Goal: Task Accomplishment & Management: Book appointment/travel/reservation

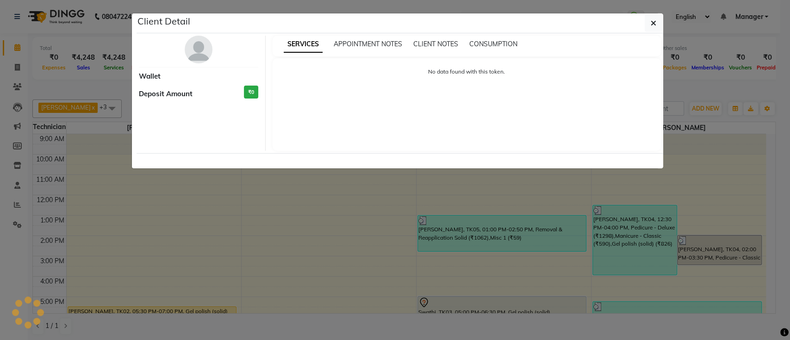
scroll to position [104, 0]
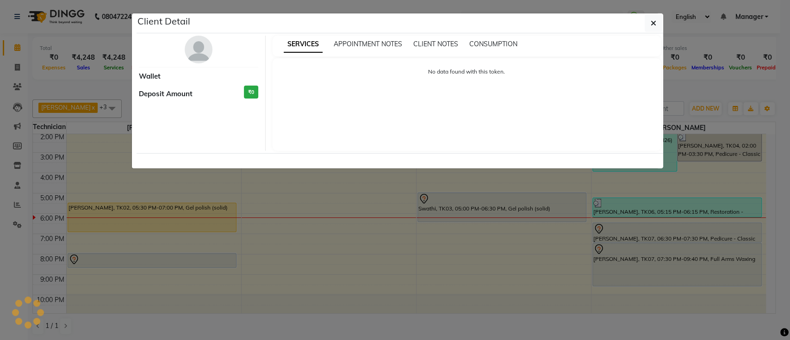
select select "1"
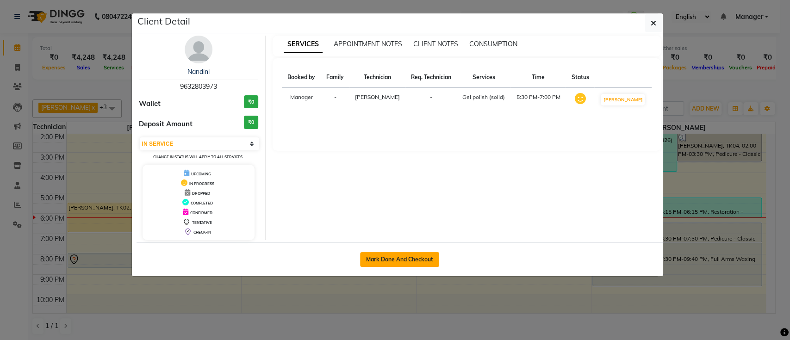
click at [410, 256] on button "Mark Done And Checkout" at bounding box center [399, 259] width 79 height 15
select select "service"
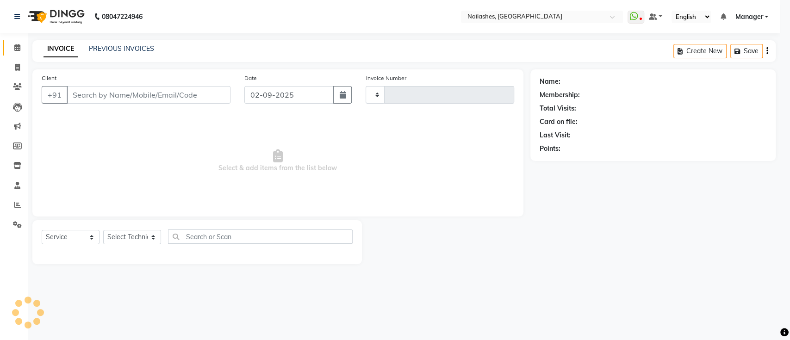
type input "0649"
select select "4407"
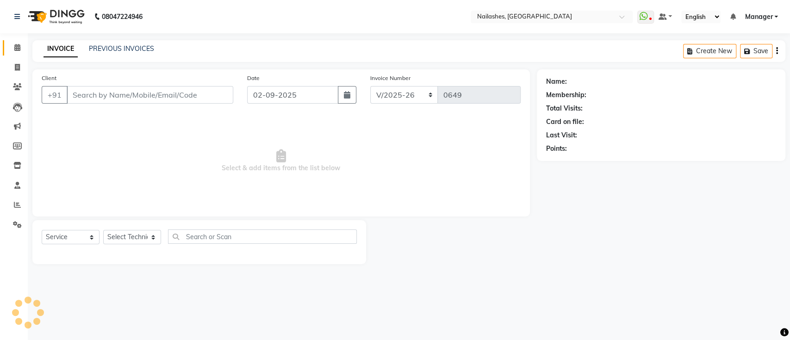
type input "96******73"
select select "24569"
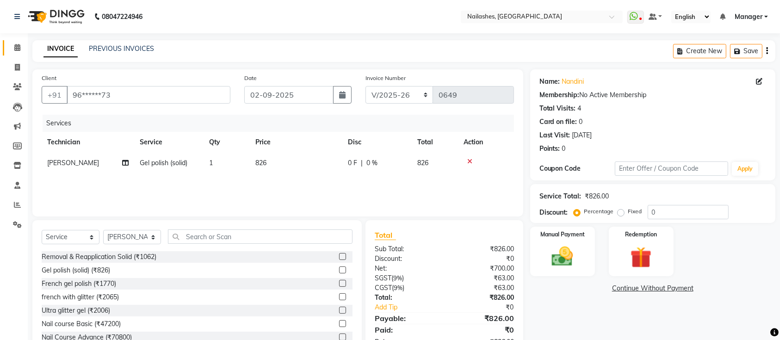
scroll to position [30, 0]
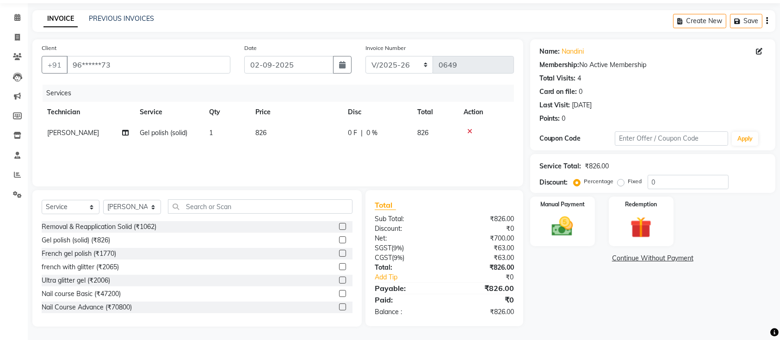
click at [614, 298] on div "Name: [PERSON_NAME] Membership: No Active Membership Total Visits: 4 Card on fi…" at bounding box center [656, 182] width 252 height 287
click at [568, 228] on img at bounding box center [563, 226] width 36 height 25
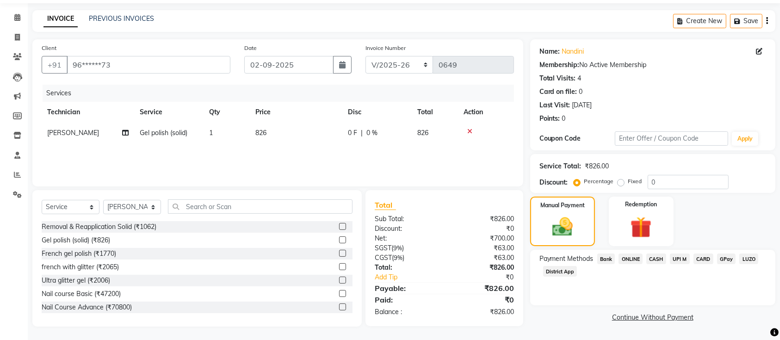
click at [628, 261] on span "ONLINE" at bounding box center [631, 259] width 24 height 11
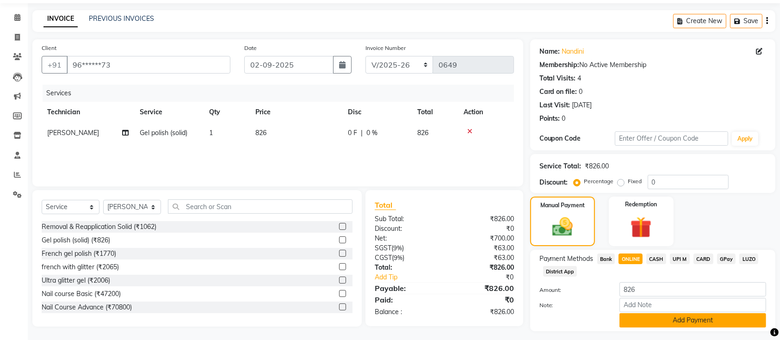
click at [681, 323] on button "Add Payment" at bounding box center [693, 320] width 147 height 14
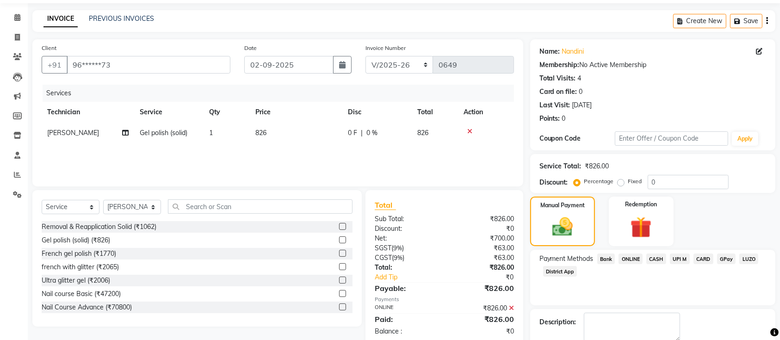
scroll to position [80, 0]
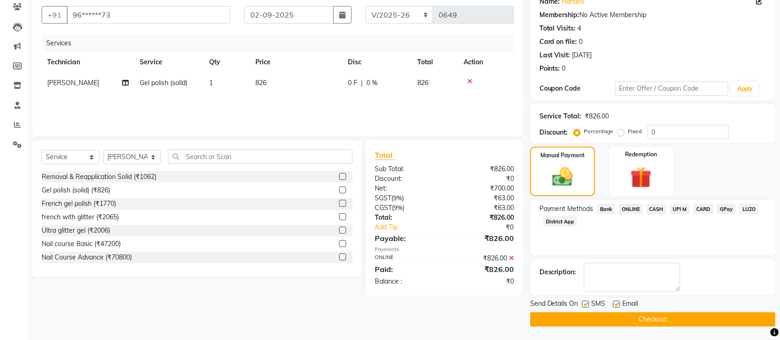
click at [588, 318] on button "Checkout" at bounding box center [652, 319] width 245 height 14
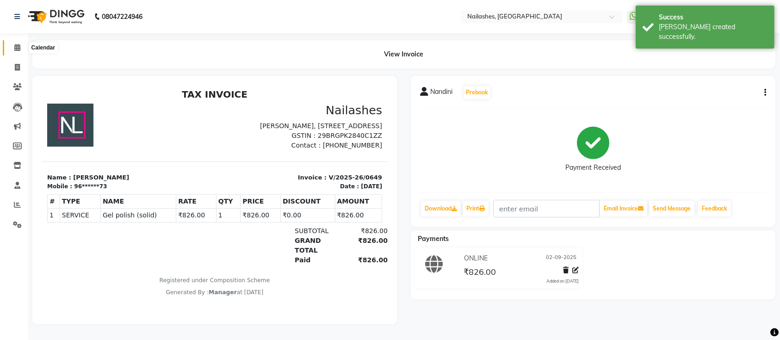
click at [11, 43] on span at bounding box center [17, 48] width 16 height 11
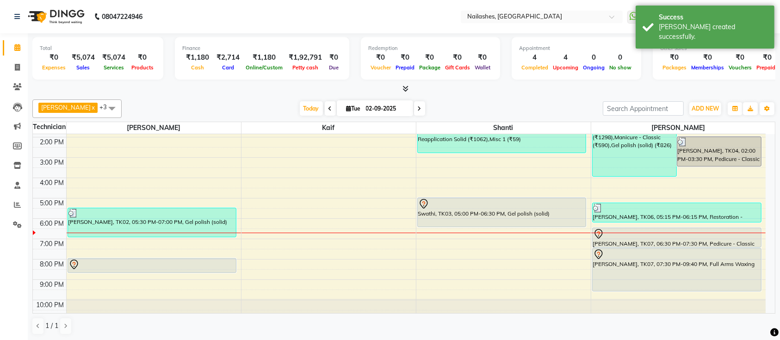
scroll to position [104, 0]
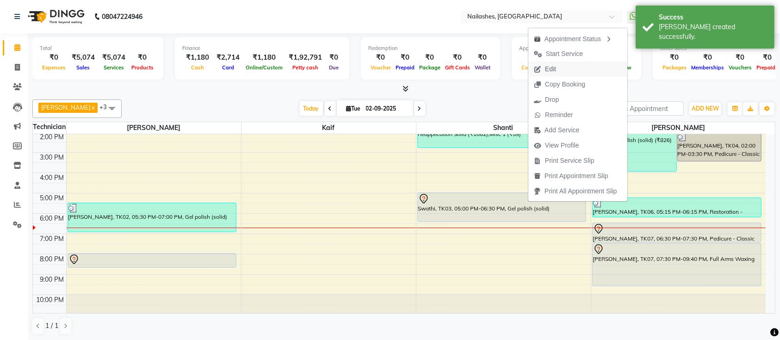
click at [557, 71] on span "Edit" at bounding box center [545, 69] width 33 height 15
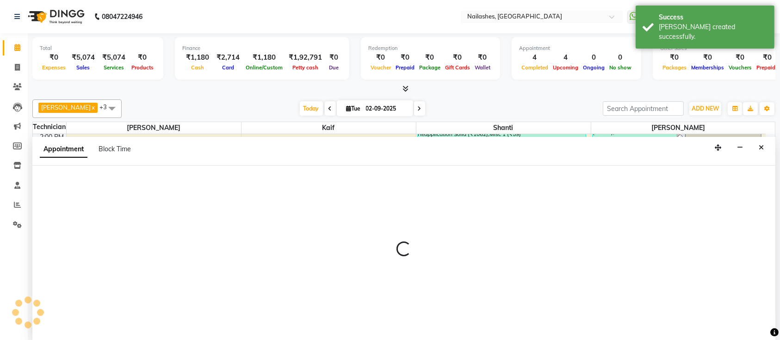
scroll to position [0, 0]
select select "tentative"
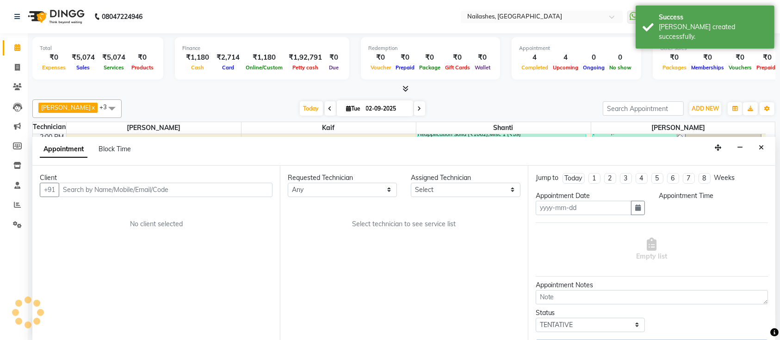
type input "02-09-2025"
select select "82822"
select select "1020"
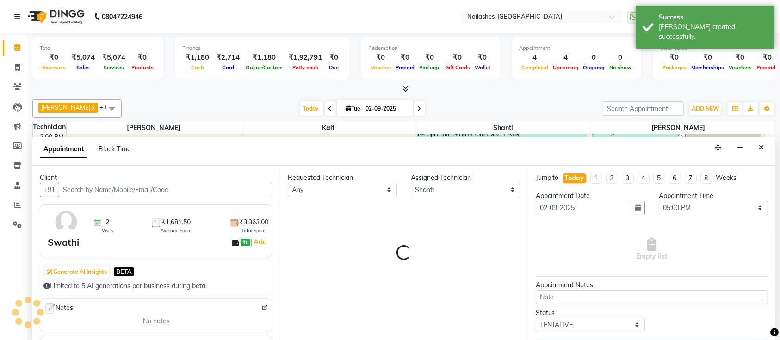
scroll to position [104, 0]
select select "1891"
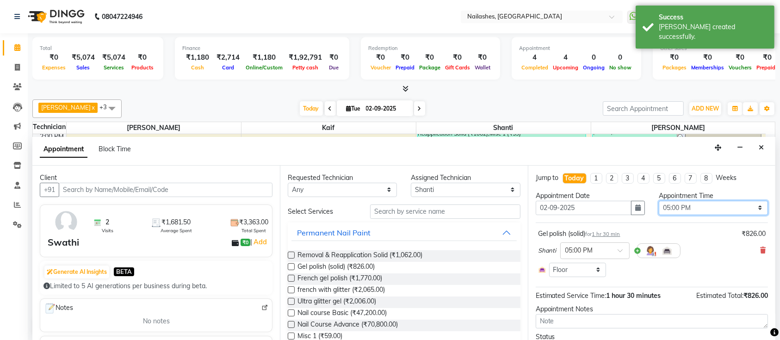
click at [691, 205] on select "Select 10:00 AM 10:15 AM 10:30 AM 10:45 AM 11:00 AM 11:15 AM 11:30 AM 11:45 AM …" at bounding box center [713, 208] width 109 height 14
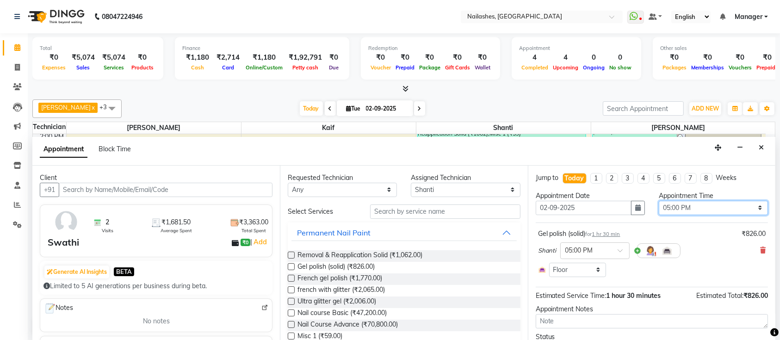
select select "960"
click at [659, 201] on select "Select 10:00 AM 10:15 AM 10:30 AM 10:45 AM 11:00 AM 11:15 AM 11:30 AM 11:45 AM …" at bounding box center [713, 208] width 109 height 14
click at [635, 209] on icon "button" at bounding box center [638, 208] width 6 height 6
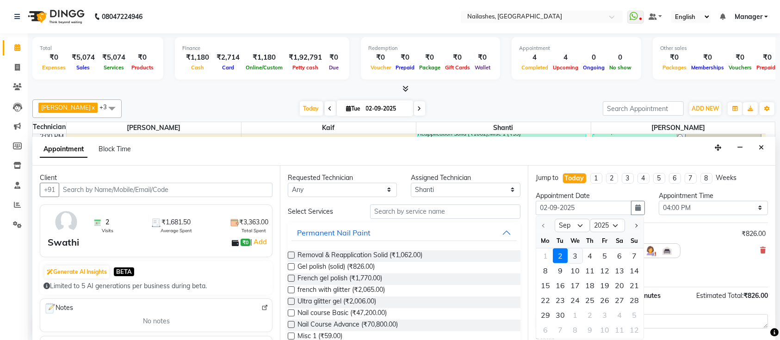
click at [575, 252] on div "3" at bounding box center [575, 255] width 15 height 15
type input "03-09-2025"
select select "960"
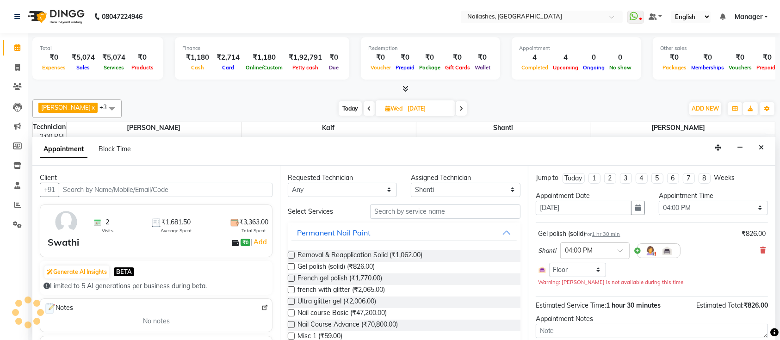
scroll to position [46, 0]
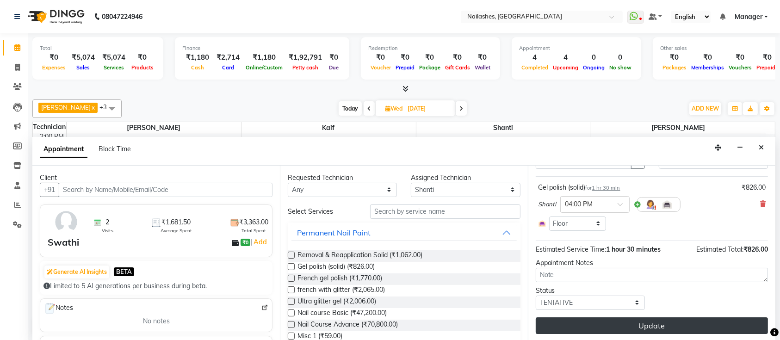
click at [620, 321] on button "Update" at bounding box center [652, 325] width 232 height 17
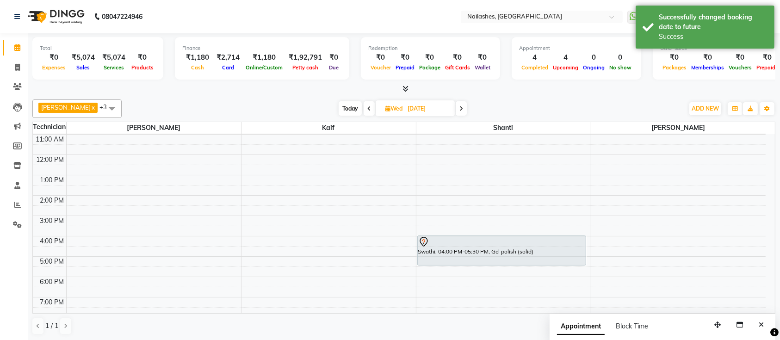
scroll to position [0, 0]
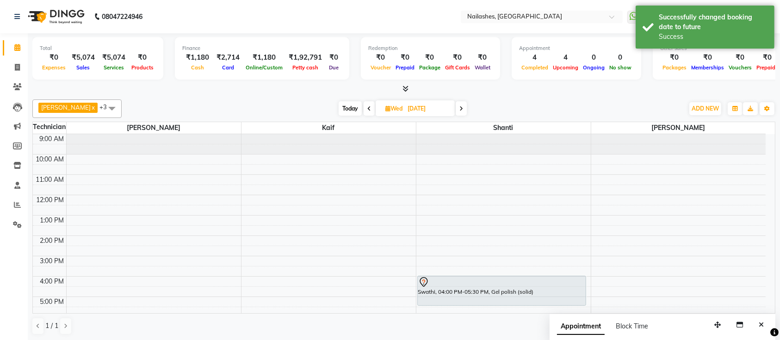
click at [344, 108] on span "Today" at bounding box center [350, 108] width 23 height 14
type input "02-09-2025"
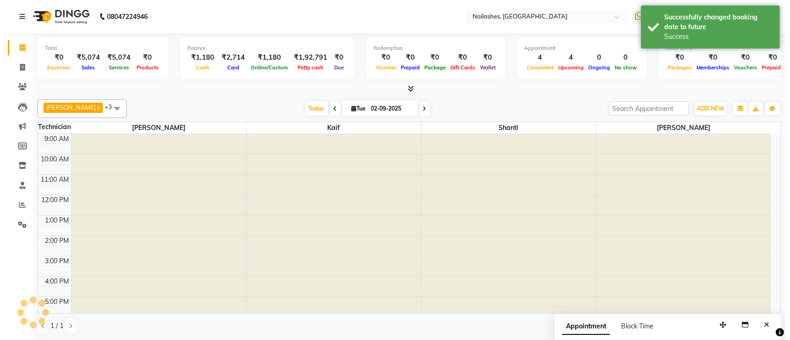
scroll to position [104, 0]
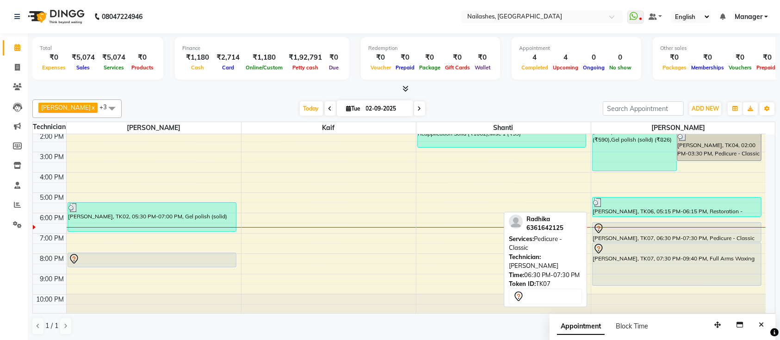
click at [644, 233] on div "[PERSON_NAME], TK07, 06:30 PM-07:30 PM, Pedicure - Classic" at bounding box center [677, 232] width 168 height 19
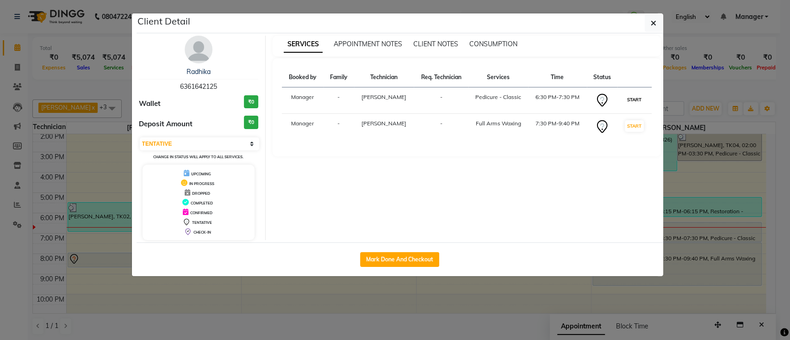
click at [640, 104] on button "START" at bounding box center [634, 100] width 19 height 12
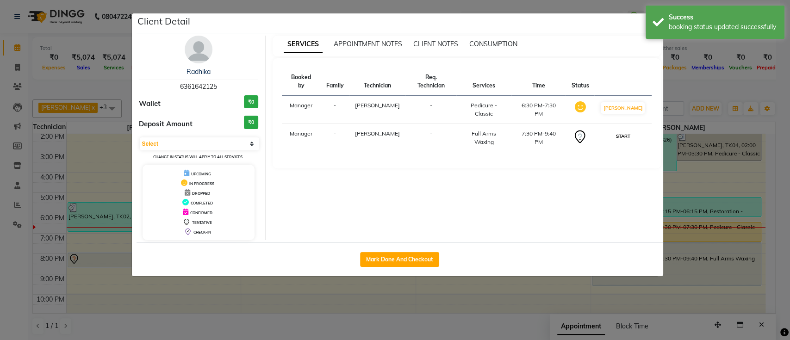
click at [629, 131] on button "START" at bounding box center [622, 137] width 19 height 12
select select "1"
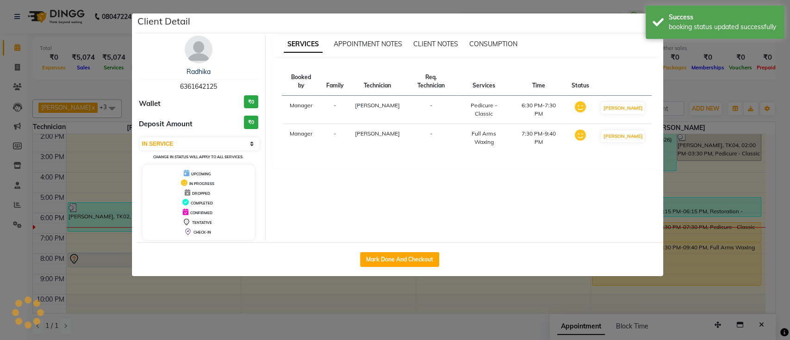
click at [683, 88] on ngb-modal-window "Client Detail Radhika 6361642125 Wallet ₹0 Deposit Amount ₹0 Select IN SERVICE …" at bounding box center [395, 170] width 790 height 340
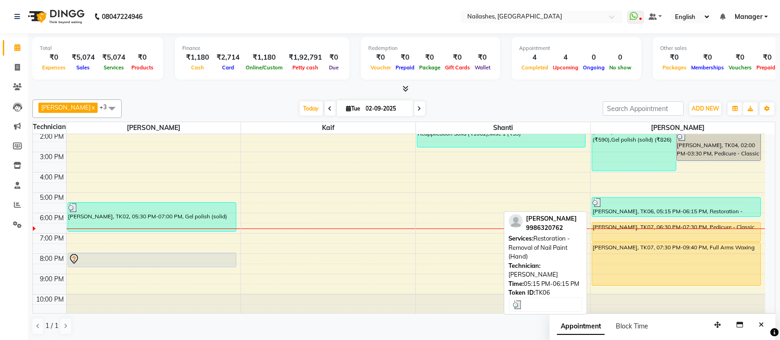
click at [647, 205] on div at bounding box center [677, 202] width 168 height 9
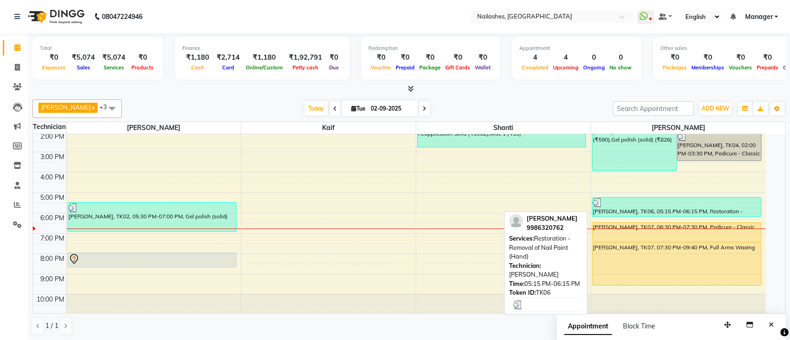
select select "3"
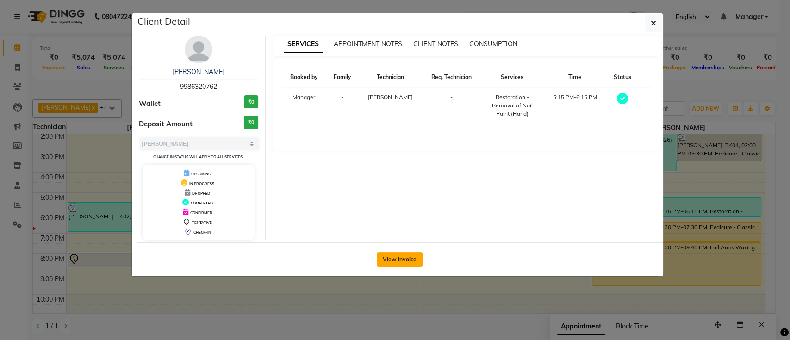
click at [408, 261] on button "View Invoice" at bounding box center [400, 259] width 46 height 15
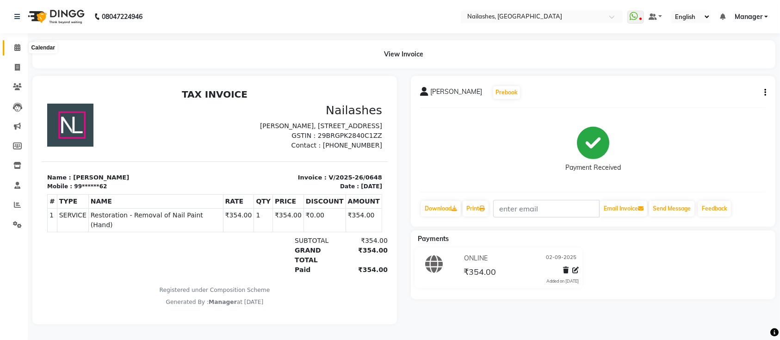
click at [19, 48] on icon at bounding box center [17, 47] width 6 height 7
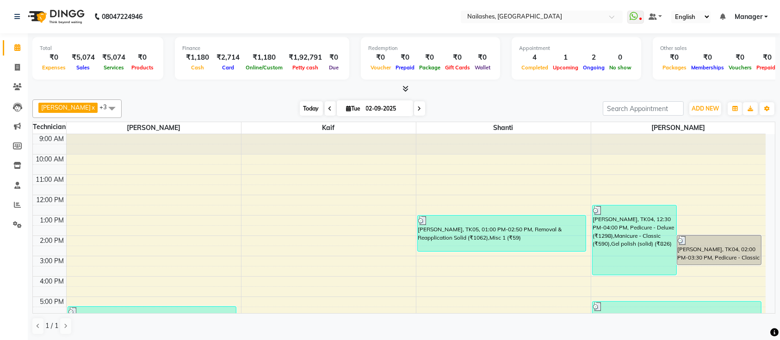
click at [300, 108] on span "Today" at bounding box center [311, 108] width 23 height 14
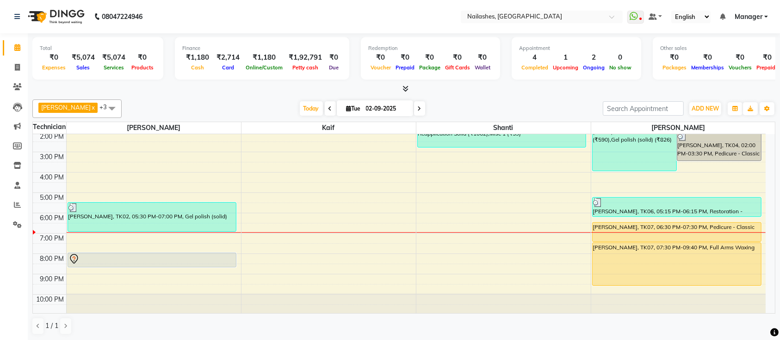
click at [430, 254] on div "9:00 AM 10:00 AM 11:00 AM 12:00 PM 1:00 PM 2:00 PM 3:00 PM 4:00 PM 5:00 PM 6:00…" at bounding box center [399, 172] width 733 height 285
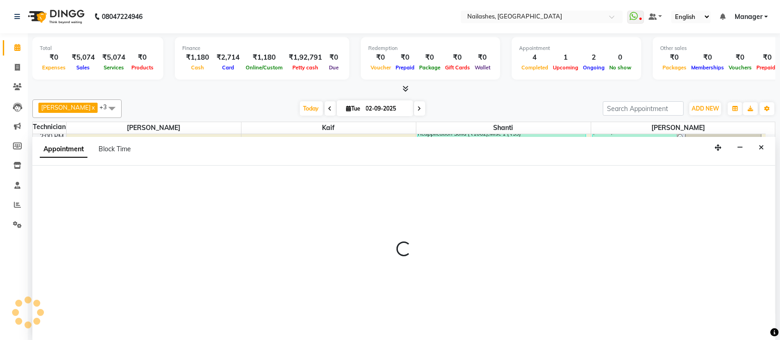
scroll to position [0, 0]
select select "82822"
select select "1200"
select select "tentative"
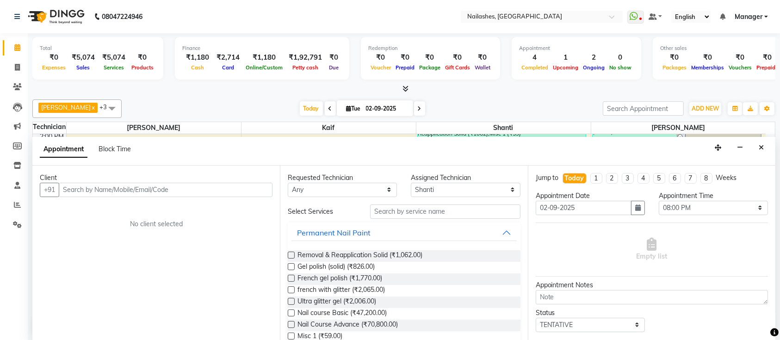
click at [754, 142] on div "Appointment Block Time" at bounding box center [403, 151] width 743 height 29
click at [763, 147] on icon "Close" at bounding box center [761, 147] width 5 height 6
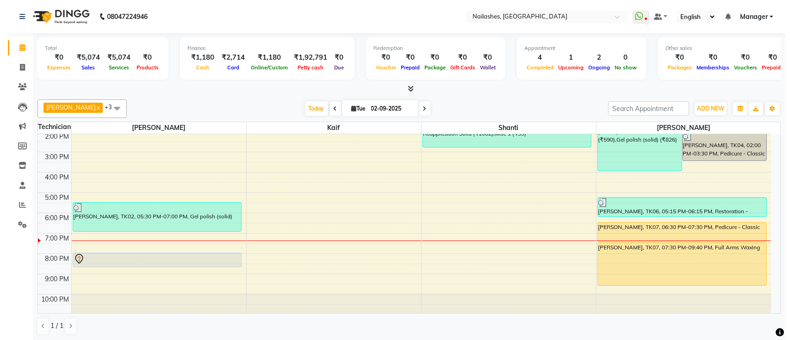
scroll to position [104, 0]
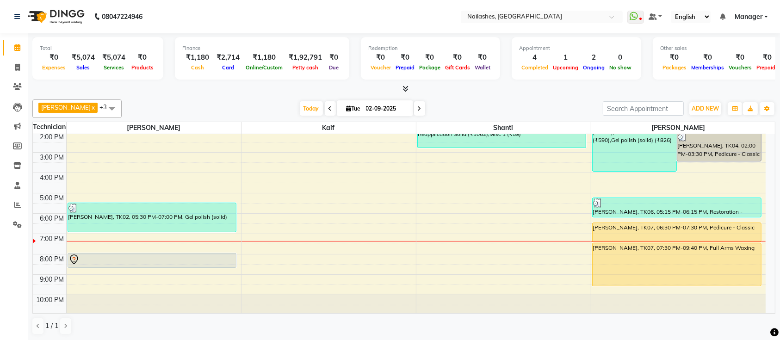
click at [421, 243] on div "9:00 AM 10:00 AM 11:00 AM 12:00 PM 1:00 PM 2:00 PM 3:00 PM 4:00 PM 5:00 PM 6:00…" at bounding box center [399, 173] width 733 height 285
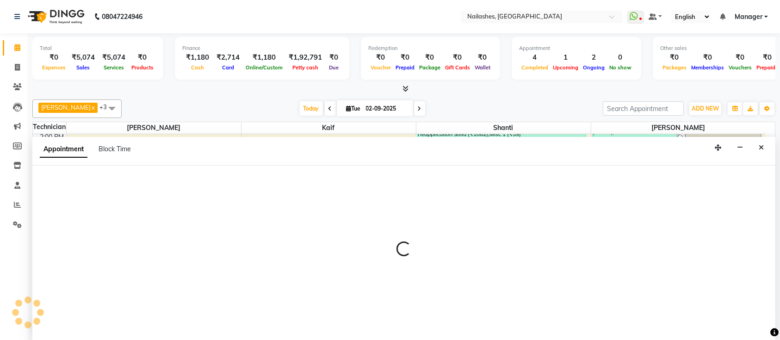
select select "82822"
select select "1170"
select select "tentative"
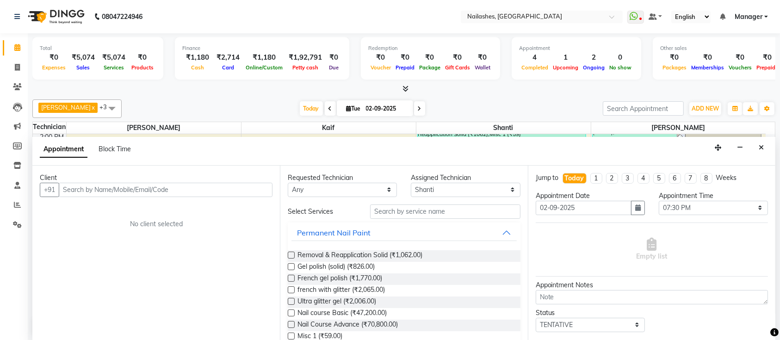
click at [243, 186] on input "text" at bounding box center [166, 190] width 214 height 14
type input "8056748483"
click at [257, 189] on span "Add Client" at bounding box center [253, 190] width 31 height 8
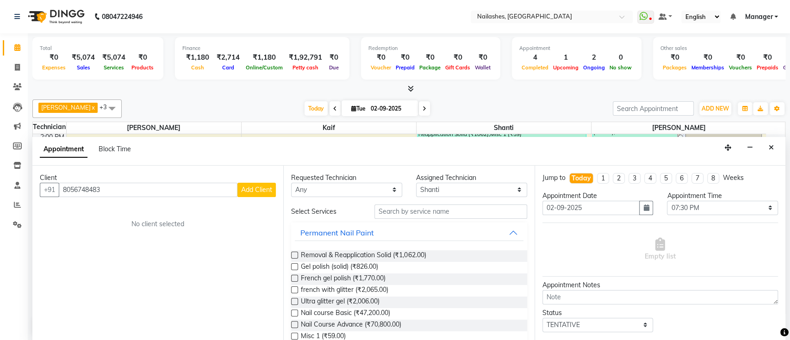
select select "21"
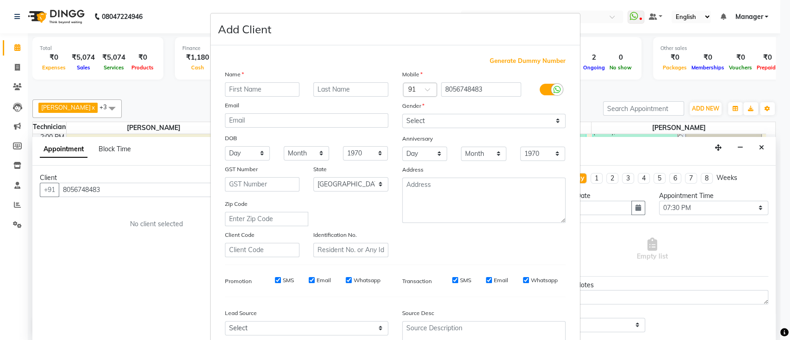
click at [258, 82] on input "text" at bounding box center [262, 89] width 75 height 14
click at [262, 86] on input "text" at bounding box center [262, 89] width 75 height 14
type input "sanjana"
click at [418, 117] on select "Select Male Female Other Prefer Not To Say" at bounding box center [483, 121] width 163 height 14
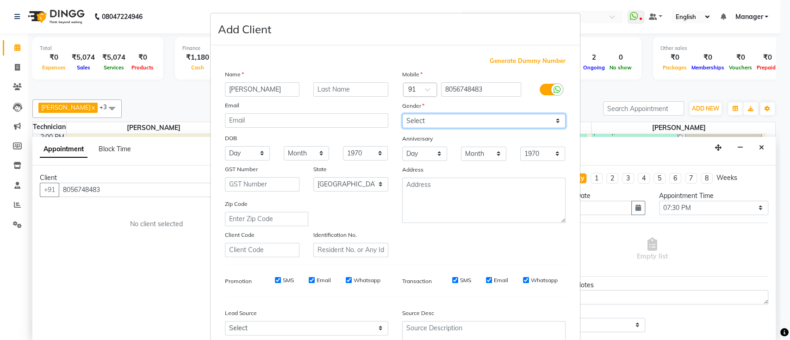
select select "female"
click at [402, 114] on select "Select Male Female Other Prefer Not To Say" at bounding box center [483, 121] width 163 height 14
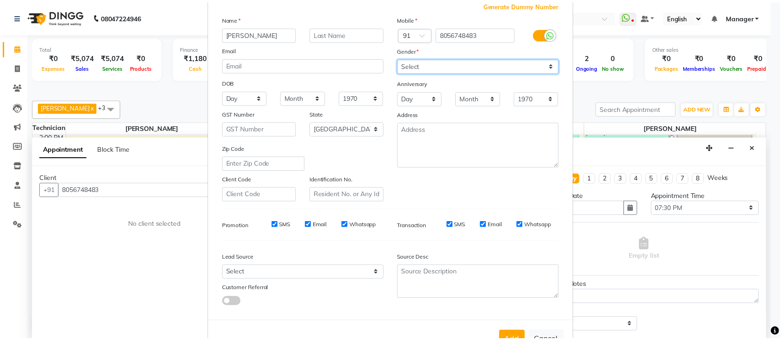
scroll to position [85, 0]
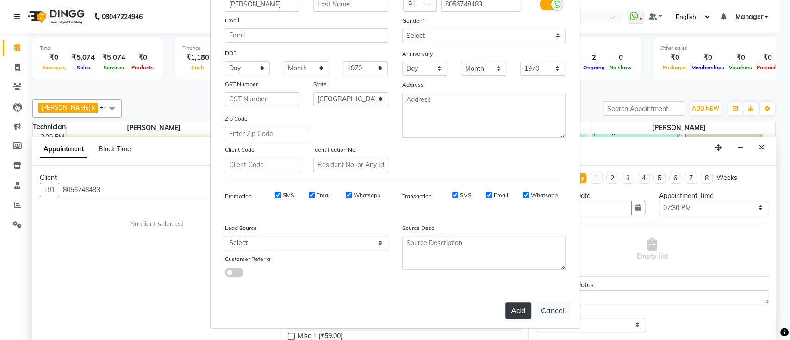
click at [519, 310] on button "Add" at bounding box center [518, 310] width 26 height 17
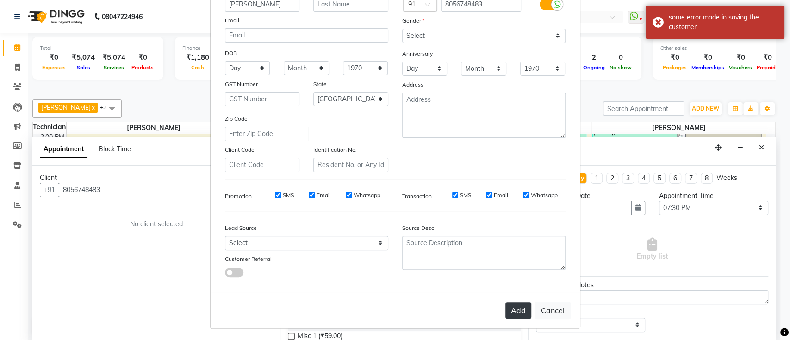
click at [515, 313] on button "Add" at bounding box center [518, 310] width 26 height 17
type input "80******83"
select select
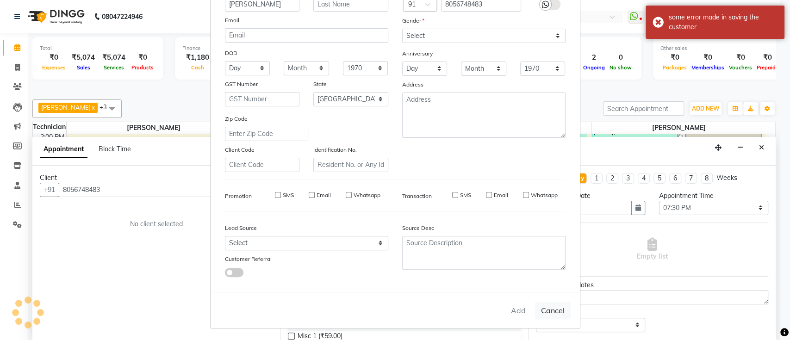
select select "null"
select select
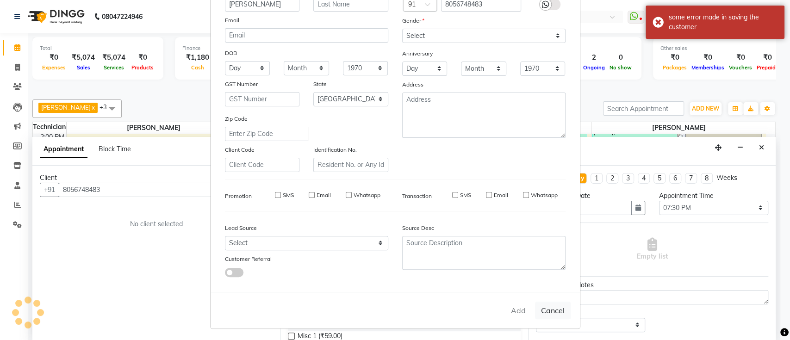
checkbox input "false"
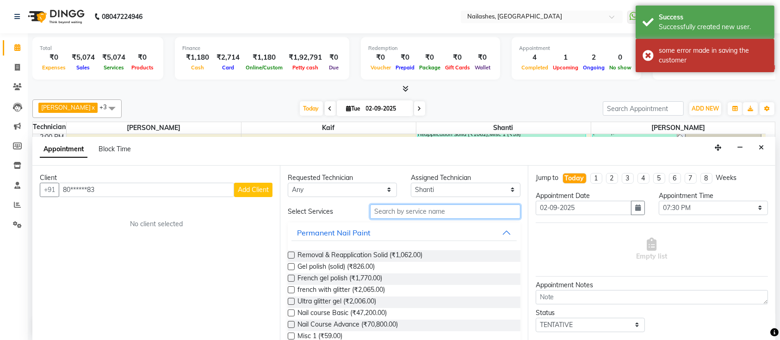
click at [412, 213] on input "text" at bounding box center [445, 212] width 150 height 14
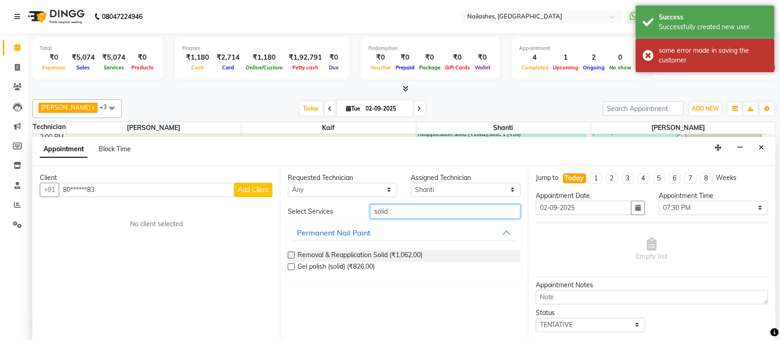
type input "solid"
click at [287, 262] on div "Requested Technician Any Ismail Kaif Shanti Sushma Assigned Technician Select I…" at bounding box center [404, 253] width 248 height 175
click at [292, 263] on label at bounding box center [291, 266] width 7 height 7
click at [292, 265] on input "checkbox" at bounding box center [291, 268] width 6 height 6
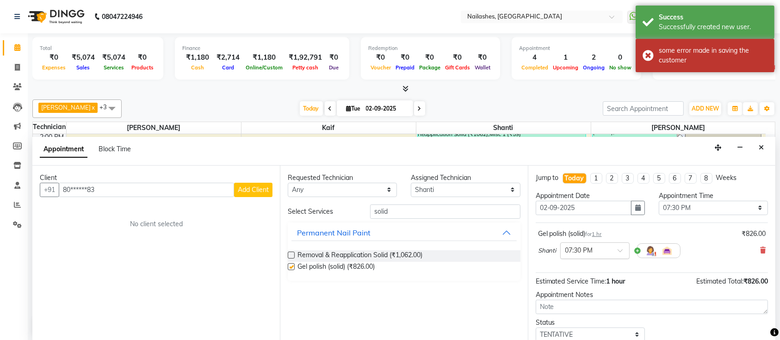
checkbox input "false"
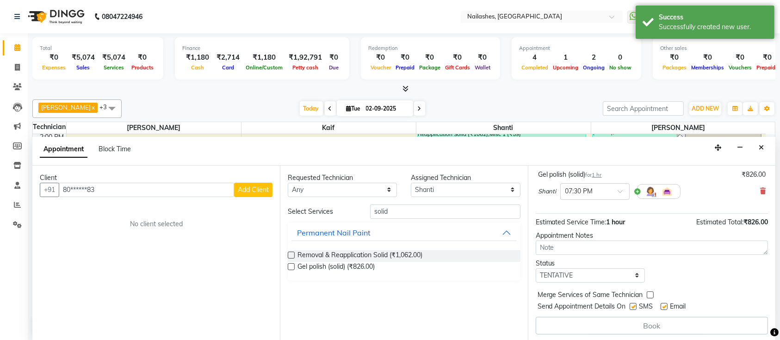
scroll to position [0, 0]
click at [224, 248] on div "Client +91 80******83 Add Client No client selected" at bounding box center [156, 253] width 248 height 175
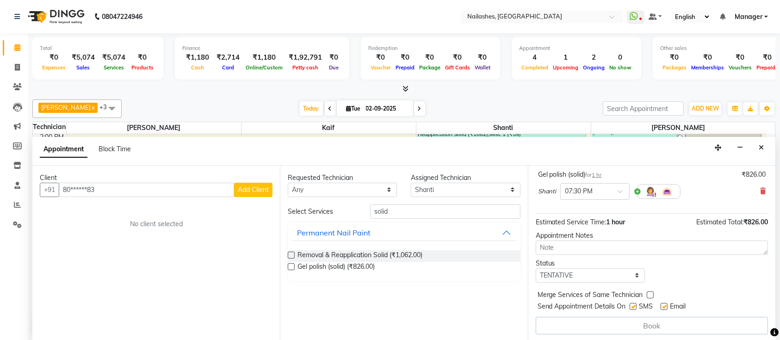
click at [430, 313] on div "Requested Technician Any Ismail Kaif Shanti Sushma Assigned Technician Select I…" at bounding box center [404, 253] width 248 height 175
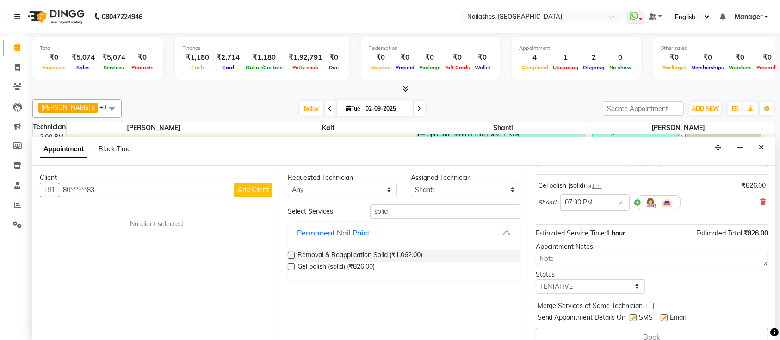
scroll to position [59, 0]
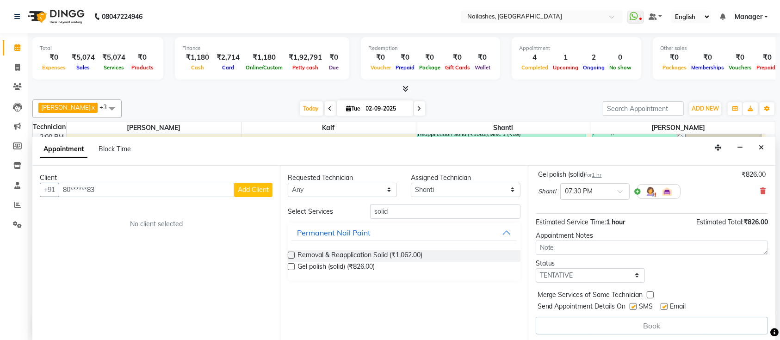
click at [641, 321] on div "Book" at bounding box center [652, 326] width 232 height 18
click at [415, 271] on div "Gel polish (solid) (₹826.00)" at bounding box center [404, 268] width 232 height 12
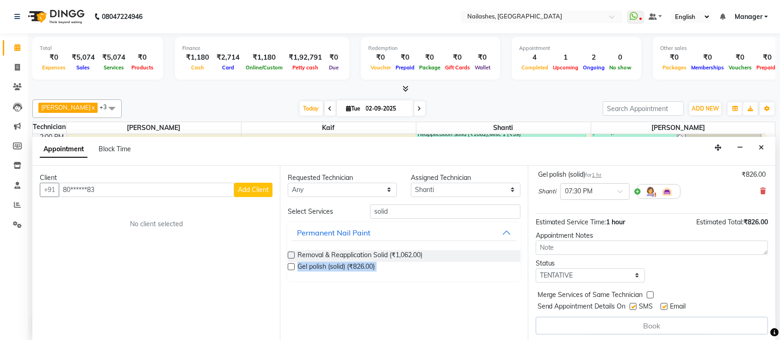
click at [415, 271] on div "Gel polish (solid) (₹826.00)" at bounding box center [404, 268] width 232 height 12
click at [417, 270] on div "Gel polish (solid) (₹826.00)" at bounding box center [404, 268] width 232 height 12
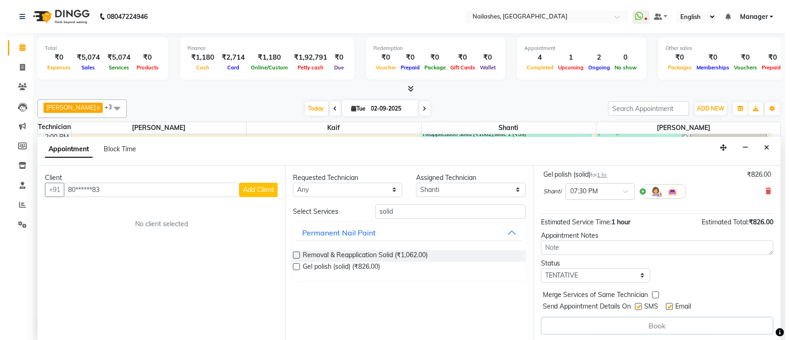
scroll to position [0, 0]
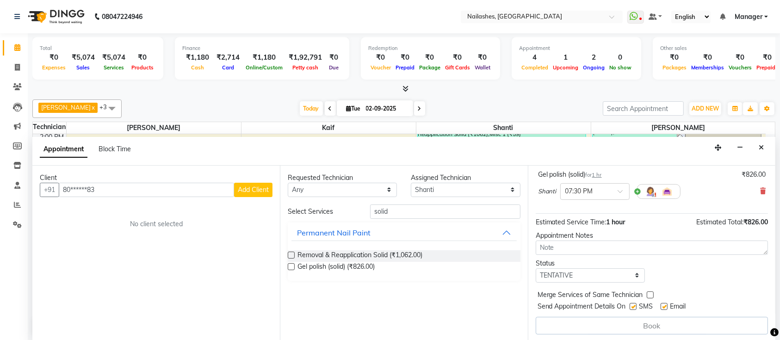
click at [179, 224] on div "No client selected" at bounding box center [156, 224] width 188 height 10
click at [252, 180] on div "Client" at bounding box center [156, 178] width 233 height 10
click at [253, 186] on span "Add Client" at bounding box center [253, 190] width 31 height 8
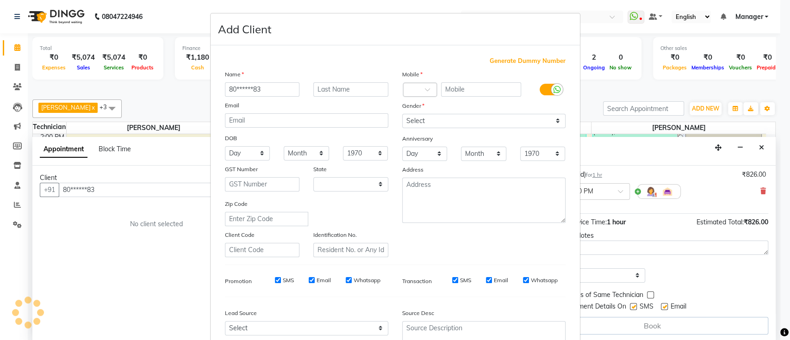
select select "21"
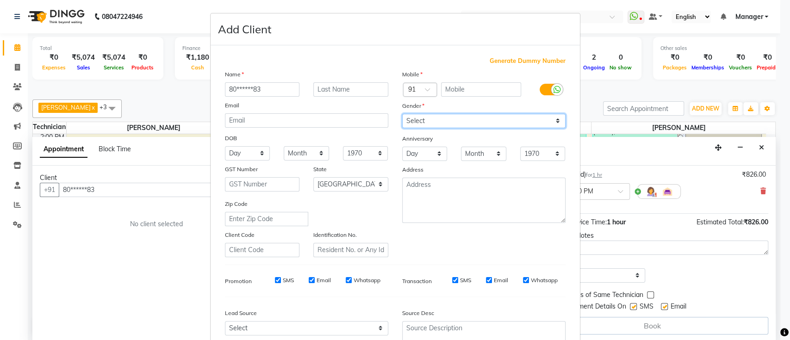
click at [480, 124] on select "Select Male Female Other Prefer Not To Say" at bounding box center [483, 121] width 163 height 14
select select "female"
click at [402, 114] on select "Select Male Female Other Prefer Not To Say" at bounding box center [483, 121] width 163 height 14
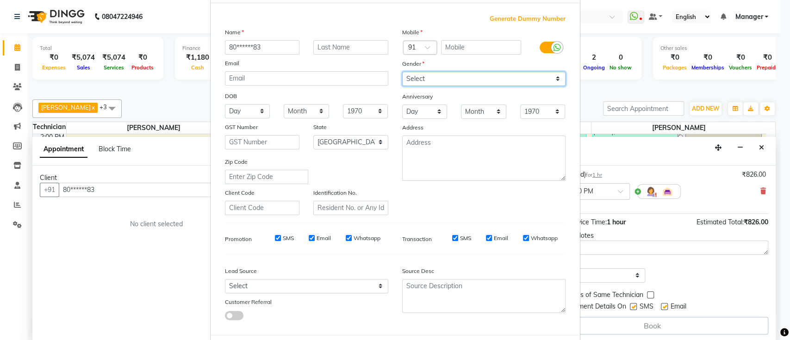
scroll to position [85, 0]
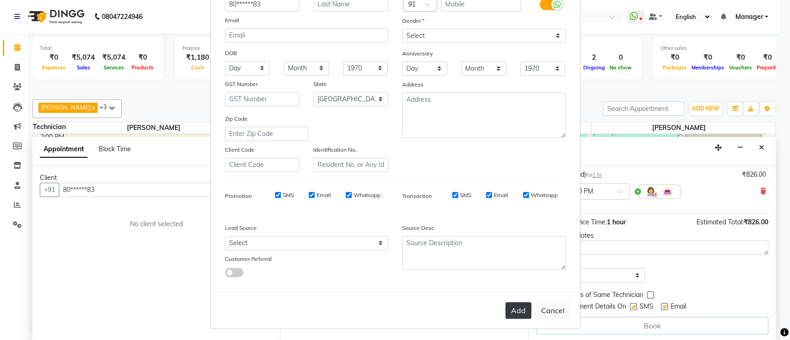
click at [510, 303] on button "Add" at bounding box center [518, 310] width 26 height 17
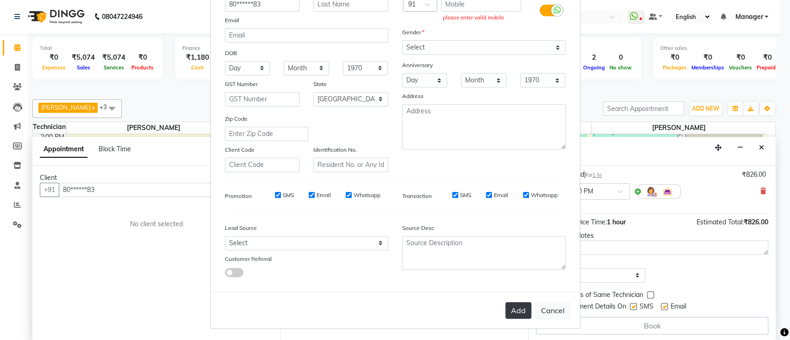
click at [513, 311] on button "Add" at bounding box center [518, 310] width 26 height 17
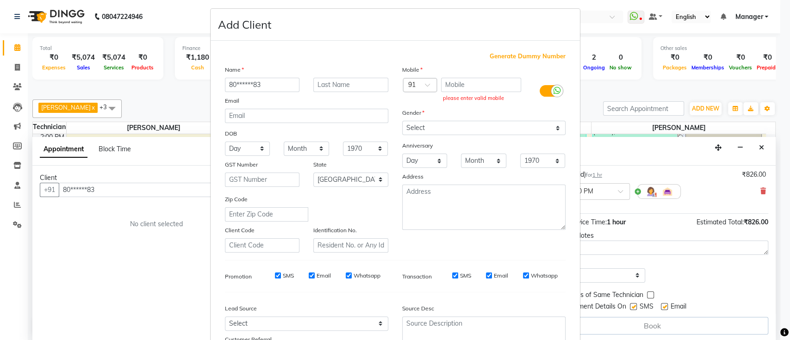
scroll to position [0, 0]
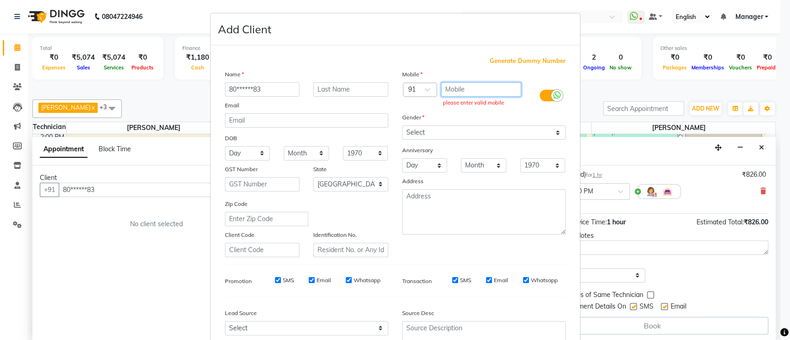
click at [484, 91] on input "text" at bounding box center [481, 89] width 80 height 14
click at [597, 84] on ngb-modal-window "Add Client Generate Dummy Number Name 80******83 Email DOB Day 01 02 03 04 05 0…" at bounding box center [395, 170] width 790 height 340
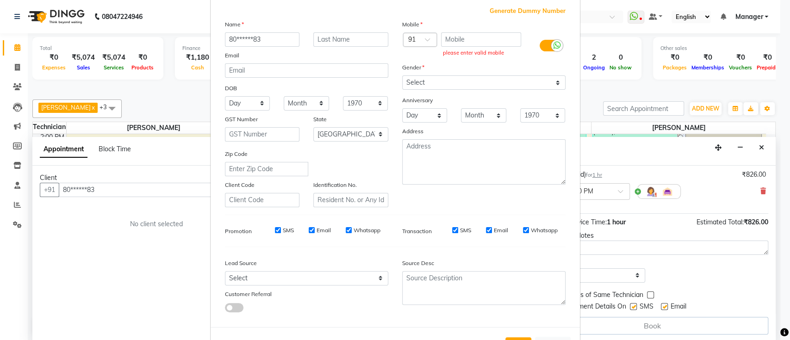
scroll to position [85, 0]
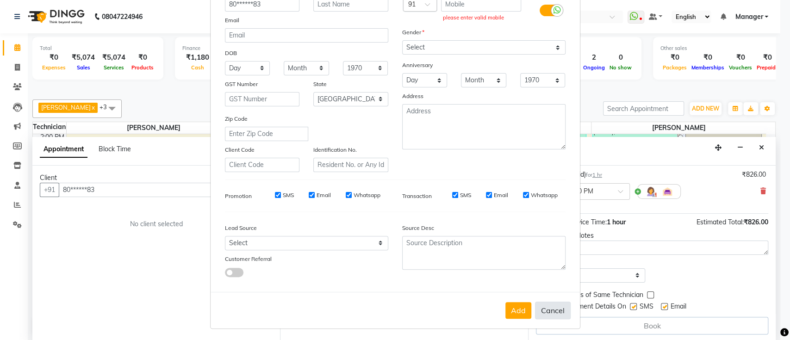
click at [547, 313] on button "Cancel" at bounding box center [553, 311] width 36 height 18
select select
select select "null"
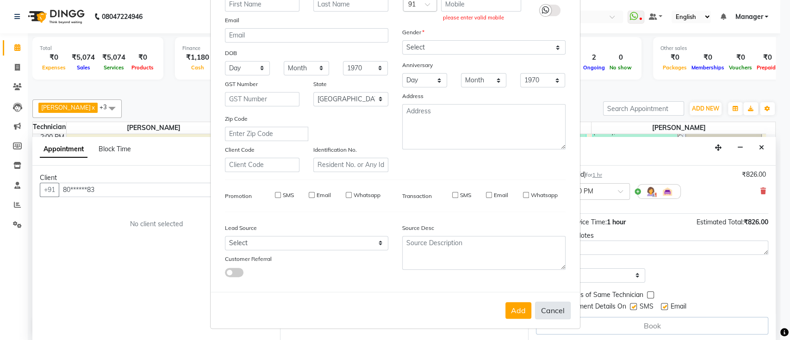
select select
checkbox input "false"
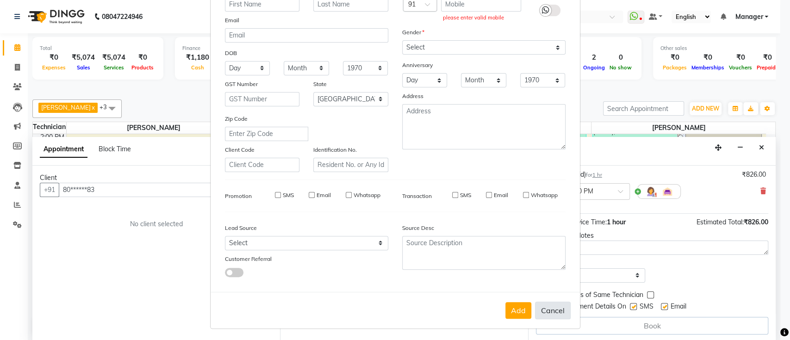
checkbox input "false"
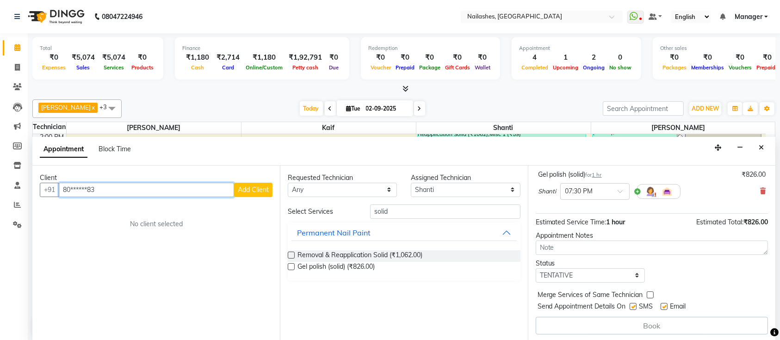
click at [162, 187] on input "80******83" at bounding box center [146, 190] width 175 height 14
click at [174, 191] on input "80******83" at bounding box center [146, 190] width 175 height 14
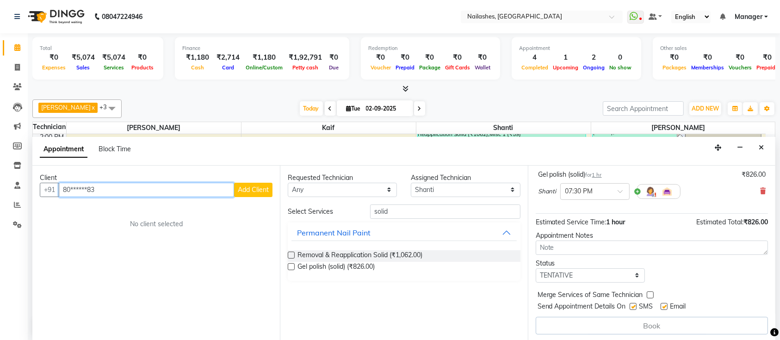
click at [174, 191] on input "80******83" at bounding box center [146, 190] width 175 height 14
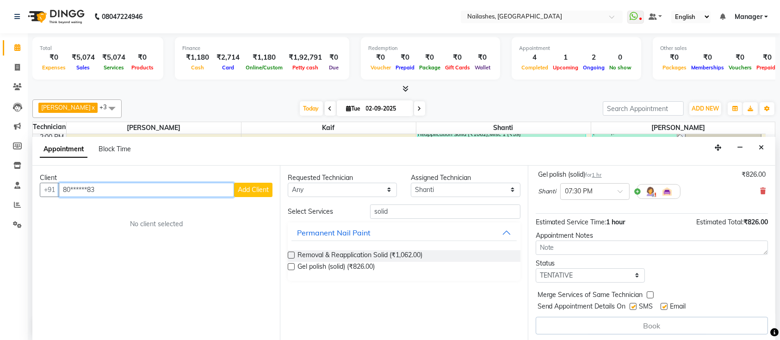
click at [187, 192] on input "80******83" at bounding box center [146, 190] width 175 height 14
click at [166, 190] on input "80******83" at bounding box center [146, 190] width 175 height 14
type input "80******83"
click at [218, 241] on div "Client +91 80******83 Add Client No client selected" at bounding box center [156, 253] width 248 height 175
click at [251, 192] on span "Add Client" at bounding box center [253, 190] width 31 height 8
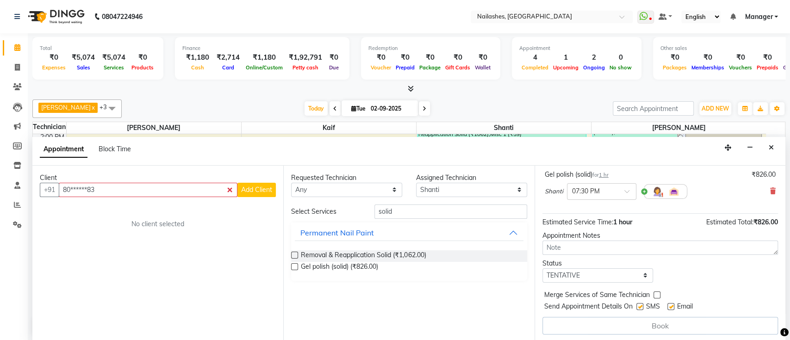
select select "21"
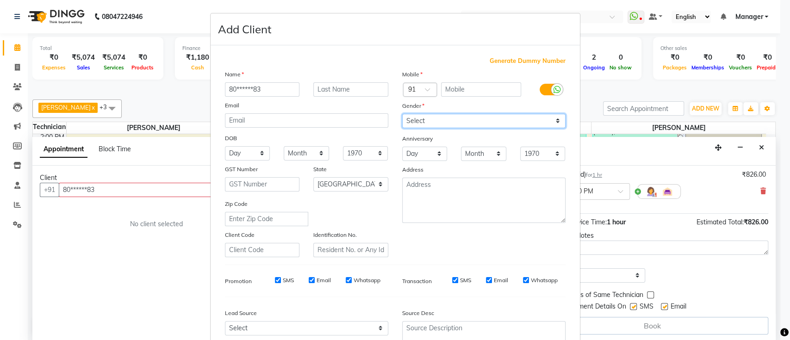
click at [433, 118] on select "Select Male Female Other Prefer Not To Say" at bounding box center [483, 121] width 163 height 14
select select "female"
click at [402, 114] on select "Select Male Female Other Prefer Not To Say" at bounding box center [483, 121] width 163 height 14
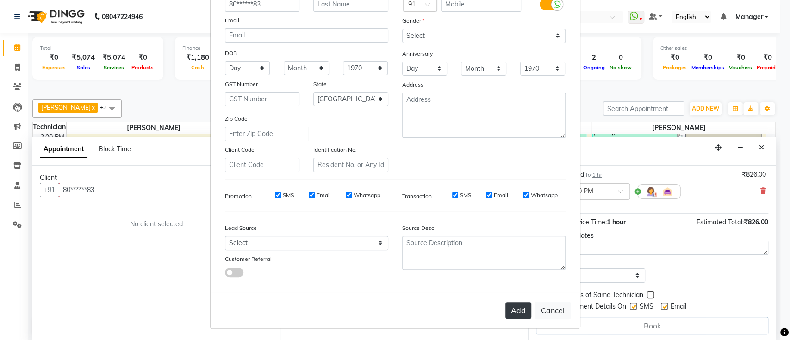
click at [511, 307] on button "Add" at bounding box center [518, 310] width 26 height 17
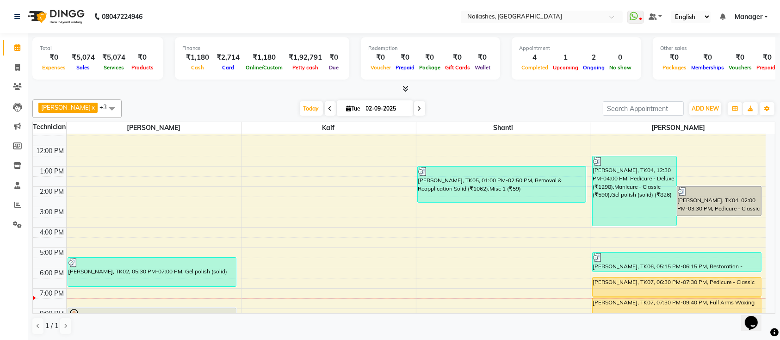
scroll to position [104, 0]
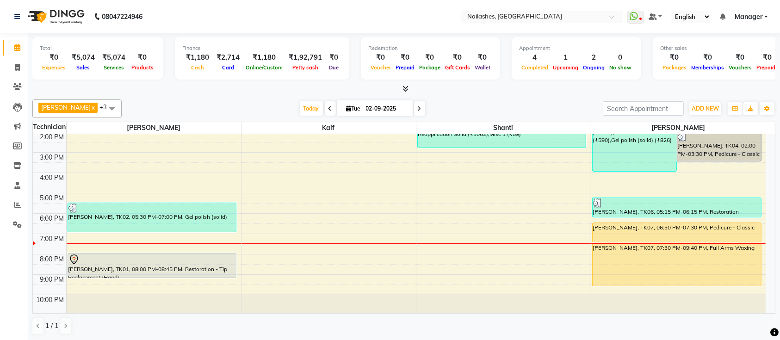
drag, startPoint x: 179, startPoint y: 265, endPoint x: 179, endPoint y: 280, distance: 15.3
click at [179, 280] on div "9:00 AM 10:00 AM 11:00 AM 12:00 PM 1:00 PM 2:00 PM 3:00 PM 4:00 PM 5:00 PM 6:00…" at bounding box center [399, 173] width 733 height 285
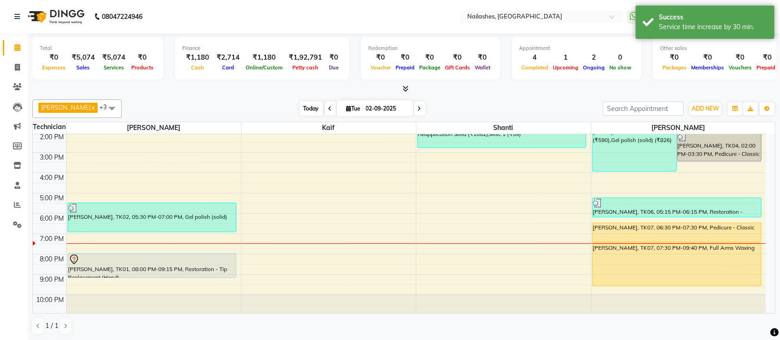
click at [300, 111] on span "Today" at bounding box center [311, 108] width 23 height 14
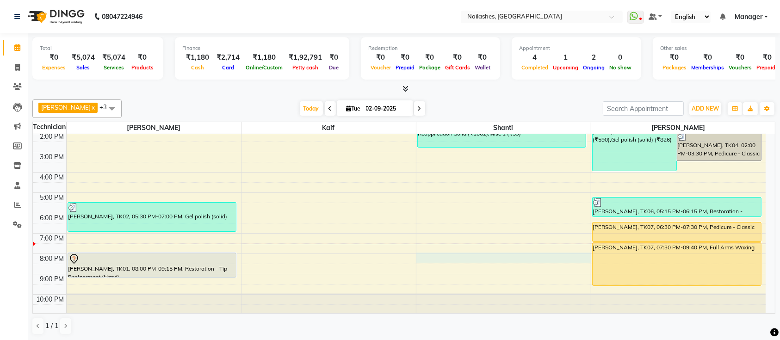
click at [432, 253] on div "9:00 AM 10:00 AM 11:00 AM 12:00 PM 1:00 PM 2:00 PM 3:00 PM 4:00 PM 5:00 PM 6:00…" at bounding box center [399, 172] width 733 height 285
select select "82822"
select select "tentative"
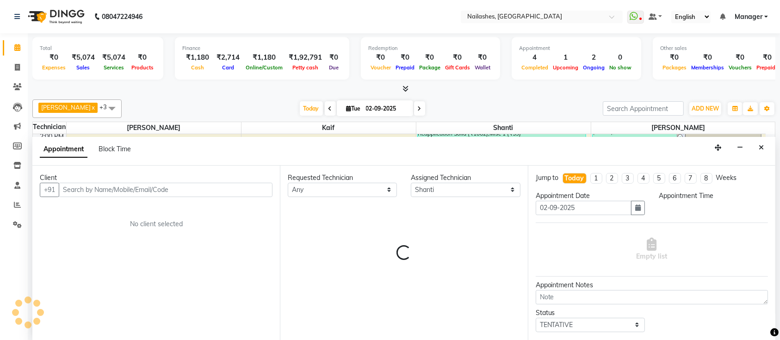
scroll to position [0, 0]
select select "1200"
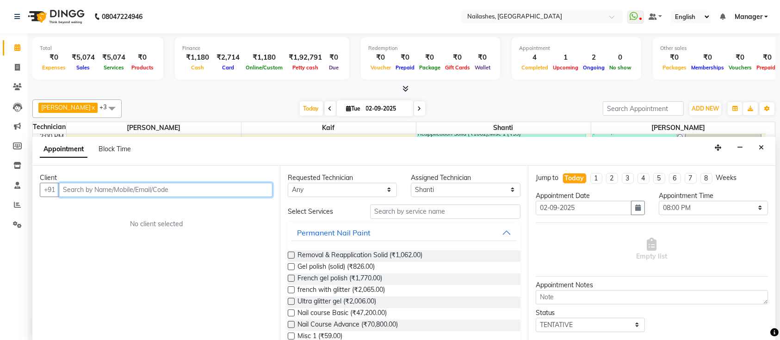
click at [224, 191] on input "text" at bounding box center [166, 190] width 214 height 14
click at [232, 190] on input "text" at bounding box center [166, 190] width 214 height 14
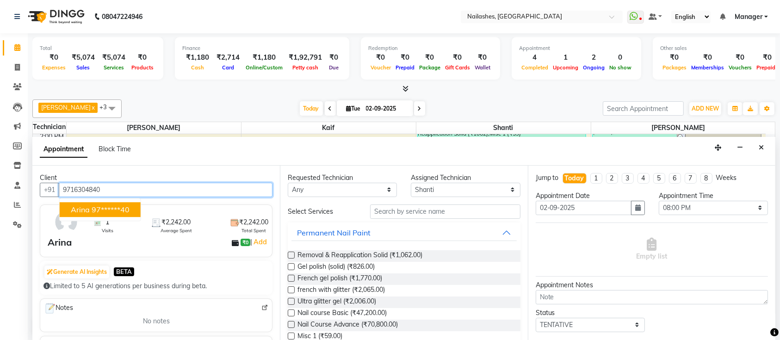
click at [112, 207] on ngb-highlight "97******40" at bounding box center [111, 209] width 38 height 9
type input "97******40"
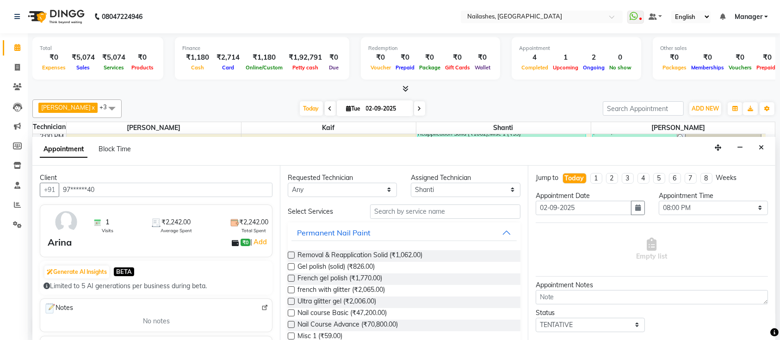
click at [441, 197] on div "Requested Technician Any [PERSON_NAME] Kaif Shanti [PERSON_NAME] Assigned Techn…" at bounding box center [404, 253] width 248 height 175
click at [448, 206] on div "Requested Technician Any [PERSON_NAME] Kaif Shanti [PERSON_NAME] Assigned Techn…" at bounding box center [404, 253] width 248 height 175
click at [448, 206] on input "text" at bounding box center [445, 212] width 150 height 14
click at [449, 208] on input "text" at bounding box center [445, 212] width 150 height 14
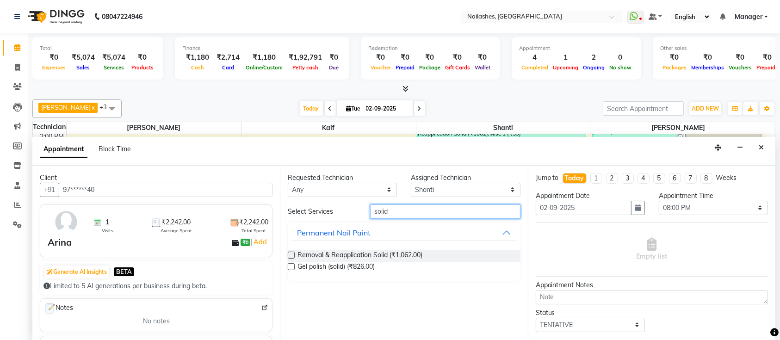
type input "solid"
click at [290, 265] on label at bounding box center [291, 266] width 7 height 7
click at [290, 265] on input "checkbox" at bounding box center [291, 268] width 6 height 6
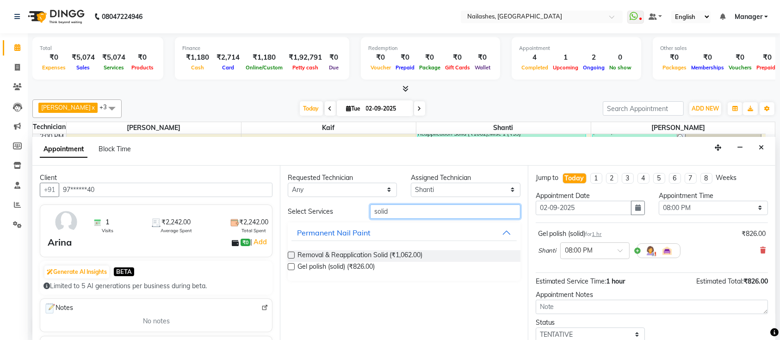
checkbox input "false"
drag, startPoint x: 377, startPoint y: 216, endPoint x: 336, endPoint y: 219, distance: 41.3
click at [343, 218] on div "Select Services solid" at bounding box center [404, 212] width 246 height 14
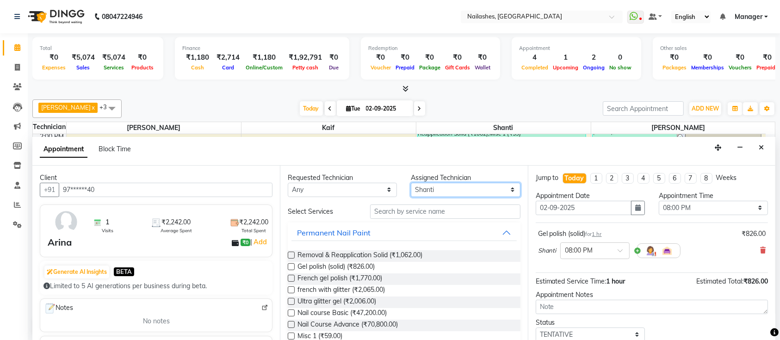
click at [447, 192] on select "Select [PERSON_NAME] Kaif Shanti [PERSON_NAME]" at bounding box center [465, 190] width 109 height 14
select select "33291"
click at [411, 183] on select "Select [PERSON_NAME] Kaif Shanti [PERSON_NAME]" at bounding box center [465, 190] width 109 height 14
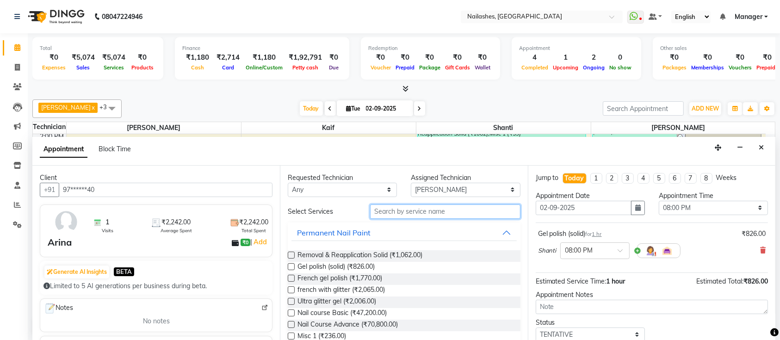
click at [432, 211] on input "text" at bounding box center [445, 212] width 150 height 14
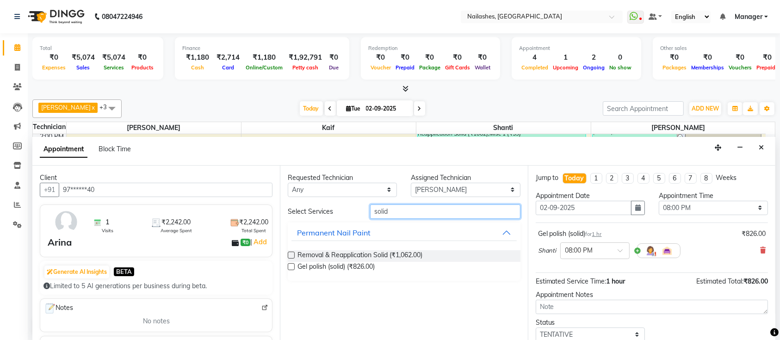
type input "solid"
click at [289, 267] on label at bounding box center [291, 266] width 7 height 7
click at [289, 267] on input "checkbox" at bounding box center [291, 268] width 6 height 6
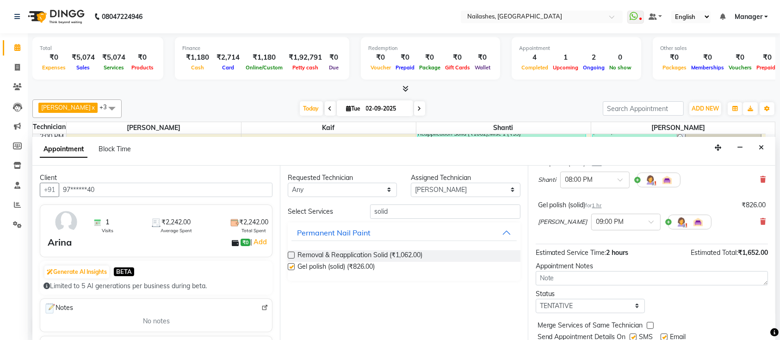
checkbox input "false"
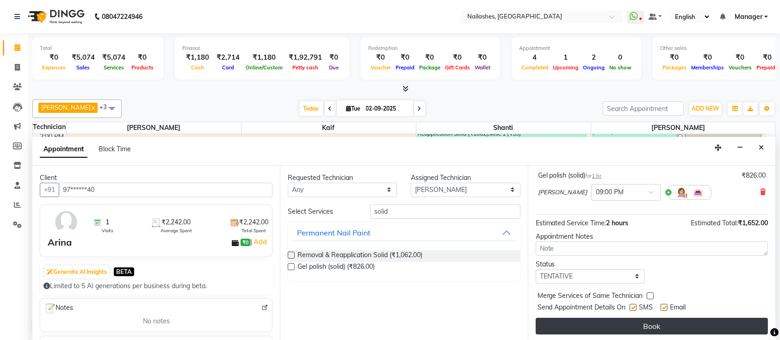
click at [597, 325] on button "Book" at bounding box center [652, 326] width 232 height 17
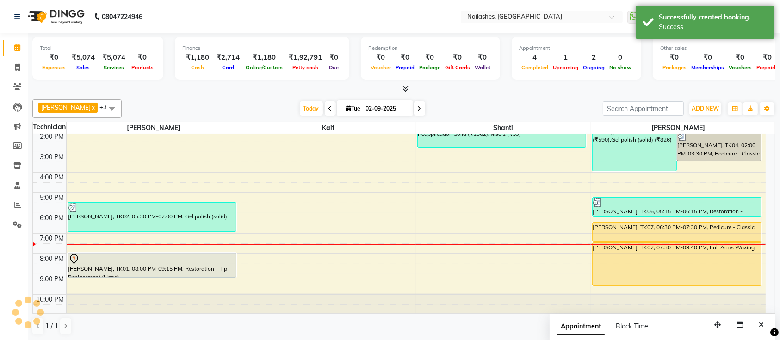
scroll to position [0, 0]
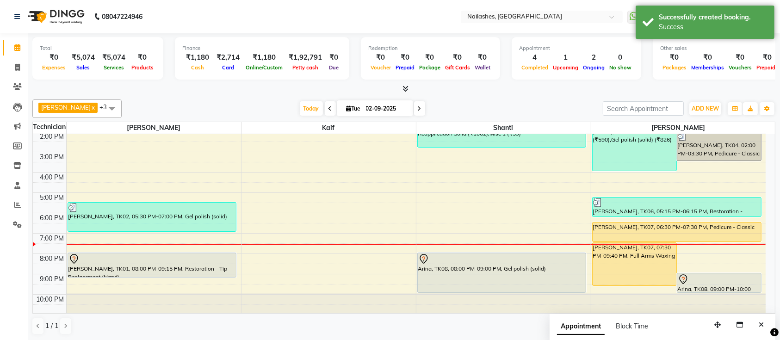
drag, startPoint x: 510, startPoint y: 272, endPoint x: 515, endPoint y: 287, distance: 16.0
click at [515, 287] on div "[PERSON_NAME], TK05, 01:00 PM-02:50 PM, Removal & Reapplication Solid (₹1062),M…" at bounding box center [504, 172] width 174 height 285
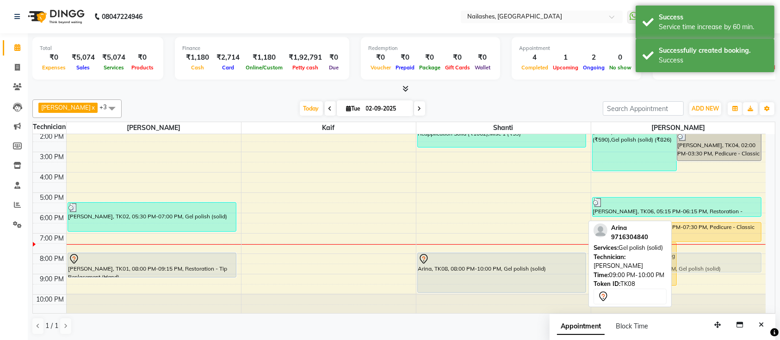
drag, startPoint x: 703, startPoint y: 285, endPoint x: 711, endPoint y: 265, distance: 21.4
click at [711, 265] on div "[PERSON_NAME], TK04, 12:30 PM-04:00 PM, Pedicure - Deluxe (₹1298),Manicure - Cl…" at bounding box center [678, 172] width 175 height 285
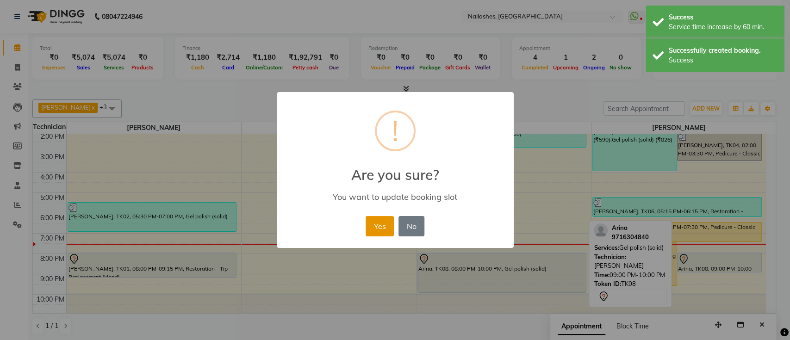
click at [372, 220] on button "Yes" at bounding box center [380, 226] width 28 height 20
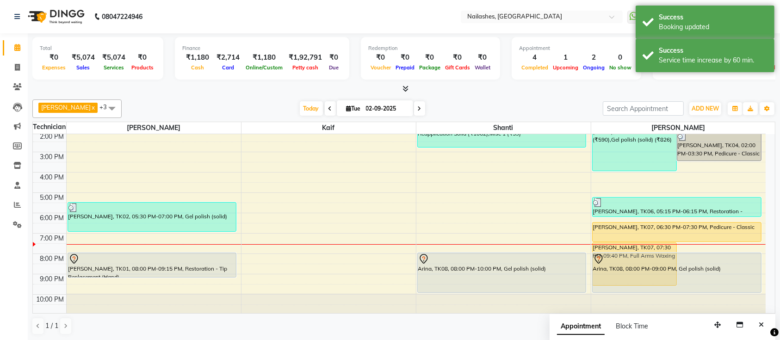
drag, startPoint x: 703, startPoint y: 271, endPoint x: 707, endPoint y: 287, distance: 16.2
click at [707, 287] on div "[PERSON_NAME], TK04, 12:30 PM-04:00 PM, Pedicure - Deluxe (₹1298),Manicure - Cl…" at bounding box center [678, 172] width 175 height 285
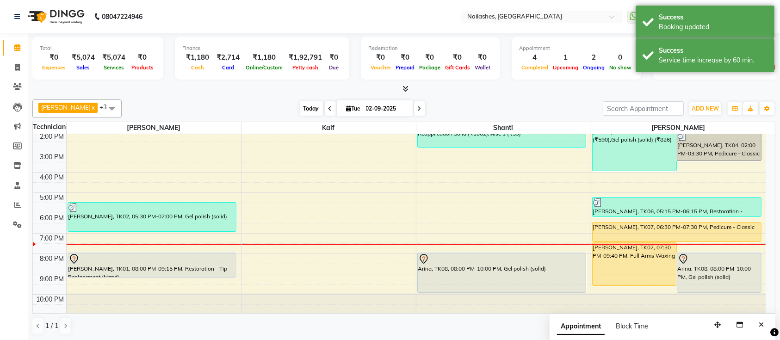
click at [300, 108] on span "Today" at bounding box center [311, 108] width 23 height 14
